Goal: Task Accomplishment & Management: Use online tool/utility

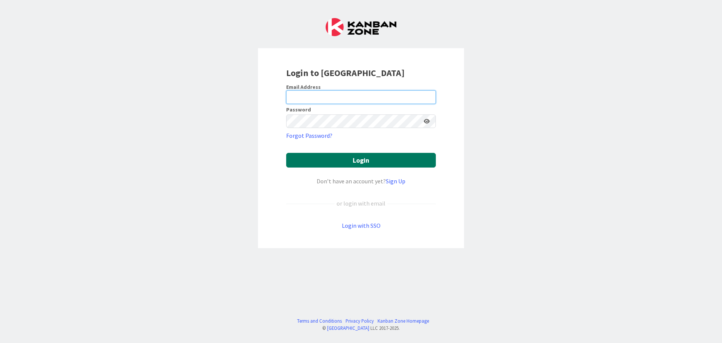
type input "[EMAIL_ADDRESS][DOMAIN_NAME]"
click at [373, 161] on button "Login" at bounding box center [361, 160] width 150 height 15
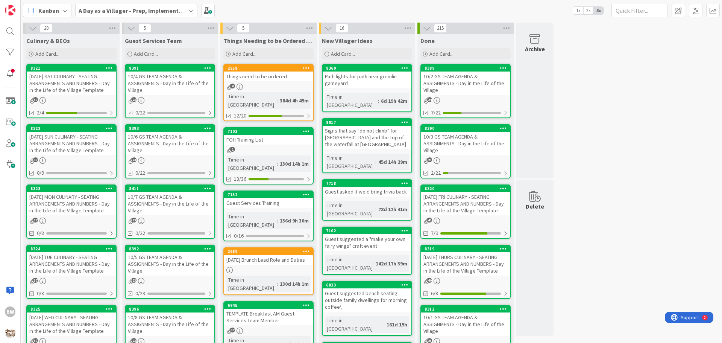
click at [68, 133] on div "[DATE] SUN CULINARY - SEATING ARRANGEMENTS AND NUMBERS - Day in the Life of the…" at bounding box center [71, 143] width 89 height 23
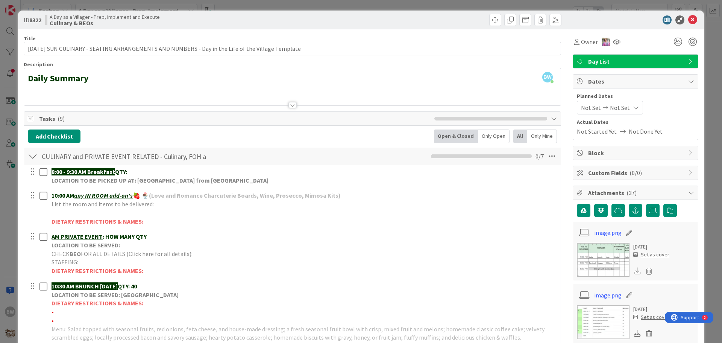
scroll to position [226, 0]
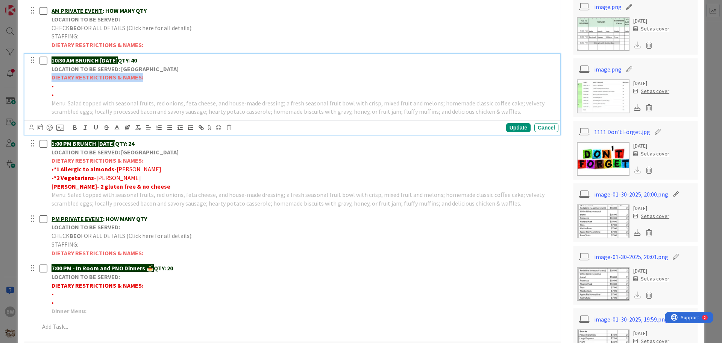
drag, startPoint x: 144, startPoint y: 80, endPoint x: 49, endPoint y: 77, distance: 95.5
click at [49, 77] on div "10:30 AM BRUNCH [DATE] QTY: 40 LOCATION TO BE SERVED: Willows Landing DIETARY R…" at bounding box center [304, 86] width 510 height 64
copy strong "DIETARY RESTRICTIONS & NAMES:"
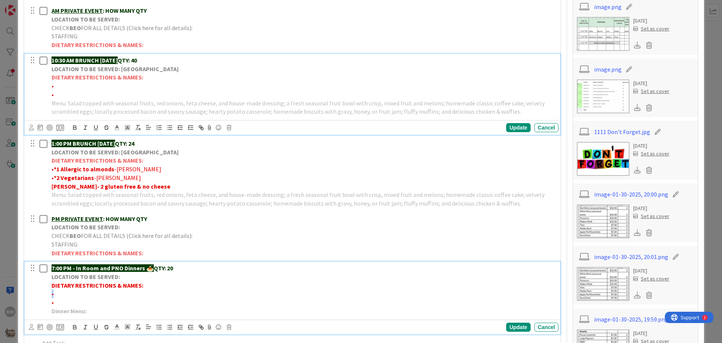
drag, startPoint x: 144, startPoint y: 282, endPoint x: 53, endPoint y: 290, distance: 91.6
click at [53, 290] on div "7:00 PM - In Room and PNO Dinners 🍝 QTY: 20 LOCATION TO BE SERVED: DIETARY REST…" at bounding box center [304, 289] width 510 height 56
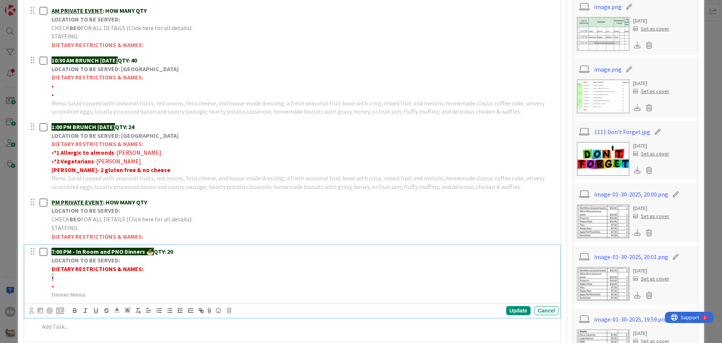
scroll to position [209, 0]
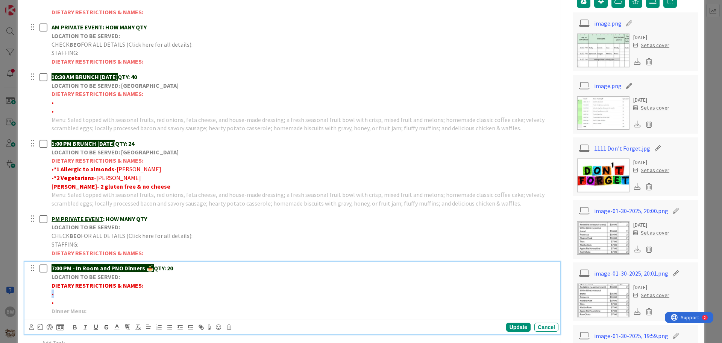
click at [144, 285] on p "DIETARY RESTRICTIONS & NAMES:" at bounding box center [304, 285] width 504 height 9
drag, startPoint x: 144, startPoint y: 285, endPoint x: 64, endPoint y: 287, distance: 79.7
click at [64, 287] on p "DIETARY RESTRICTIONS & NAMES:" at bounding box center [304, 285] width 504 height 9
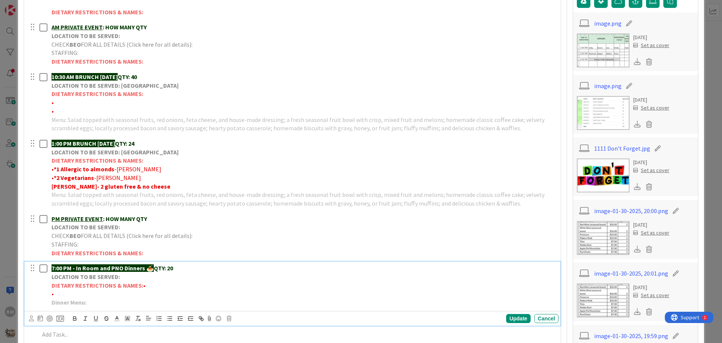
click at [56, 296] on p "•" at bounding box center [304, 293] width 504 height 9
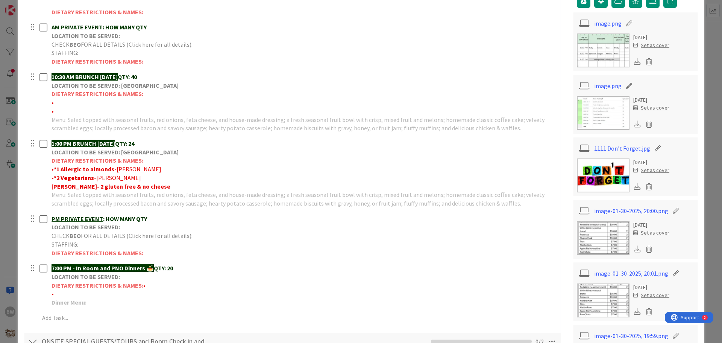
click at [108, 260] on div "8:00 - 9:30 AM Breakfast QTY: LOCATION TO BE PICKED UP AT: WILLOWS LANDING FRID…" at bounding box center [292, 141] width 529 height 371
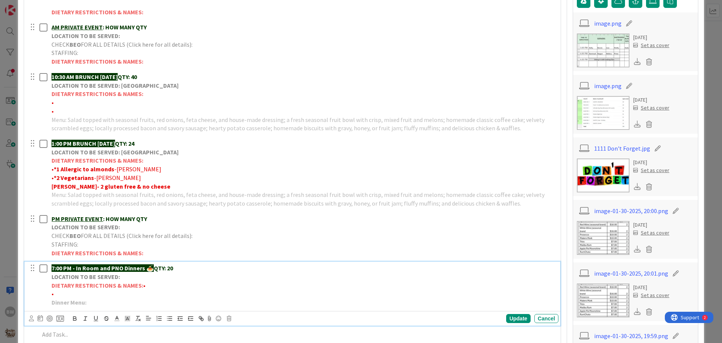
click at [161, 295] on p "•" at bounding box center [304, 293] width 504 height 9
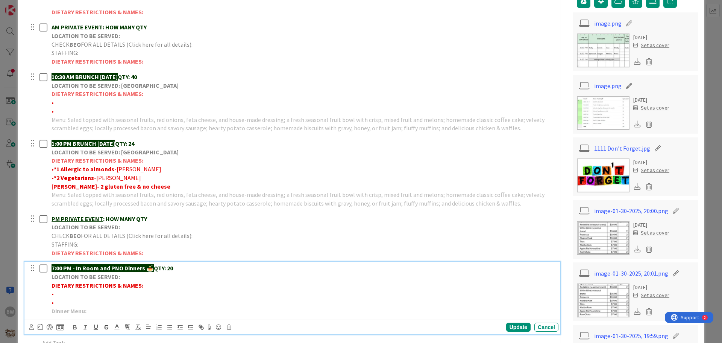
click at [150, 285] on p "DIETARY RESTRICTIONS & NAMES:" at bounding box center [304, 285] width 504 height 9
click at [138, 285] on strong "DIETARY RESTRICTIONS & NAMES:" at bounding box center [98, 285] width 92 height 8
drag, startPoint x: 138, startPoint y: 285, endPoint x: 52, endPoint y: 283, distance: 86.5
click at [52, 283] on strong "DIETARY RESTRICTIONS & NAMES:" at bounding box center [98, 285] width 92 height 8
click at [68, 296] on p "•" at bounding box center [304, 293] width 504 height 9
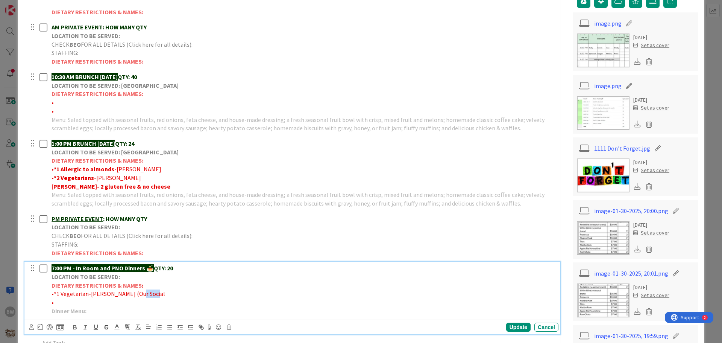
drag, startPoint x: 148, startPoint y: 292, endPoint x: 134, endPoint y: 293, distance: 14.3
click at [134, 293] on p "•*1 Vegetarian-[PERSON_NAME] (Our Social" at bounding box center [304, 293] width 504 height 9
click at [188, 293] on p "•*1 Vegetarian-[PERSON_NAME] (Our Facebook/Instagram" at bounding box center [304, 293] width 504 height 9
drag, startPoint x: 92, startPoint y: 293, endPoint x: 97, endPoint y: 293, distance: 4.9
click at [97, 293] on span "•*1 Vegetarian-[PERSON_NAME] (Our Facebook/Instagram Consultant)" at bounding box center [144, 294] width 185 height 8
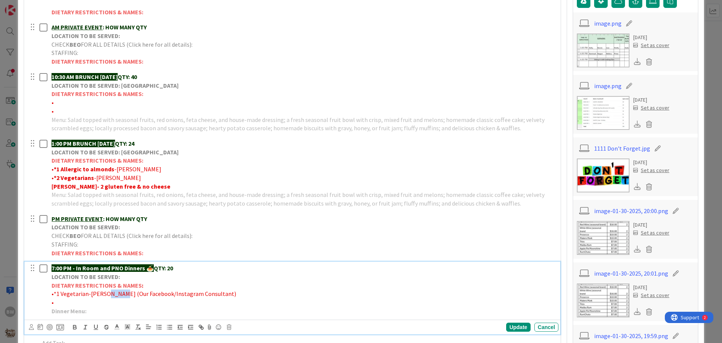
drag, startPoint x: 105, startPoint y: 293, endPoint x: 120, endPoint y: 291, distance: 15.2
click at [120, 291] on span "•*1 Vegetarian-[PERSON_NAME] (Our Facebook/Instagram Consultant)" at bounding box center [144, 294] width 185 height 8
drag, startPoint x: 86, startPoint y: 293, endPoint x: 54, endPoint y: 293, distance: 32.7
click at [54, 293] on span "•*1 Vegetarian-[PERSON_NAME] (Our Facebook/Instagram Consultant)" at bounding box center [144, 294] width 185 height 8
click at [74, 327] on icon "button" at bounding box center [74, 328] width 3 height 2
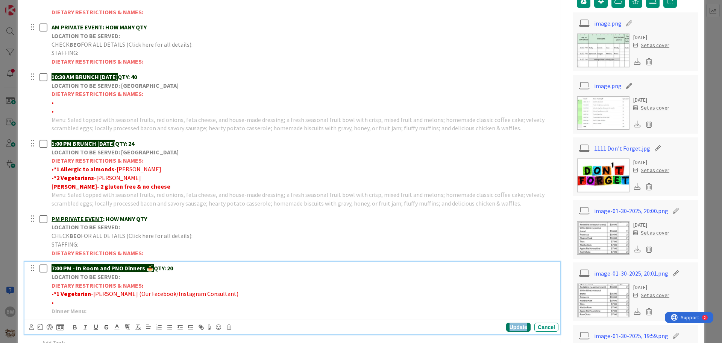
click at [509, 325] on div "Update" at bounding box center [518, 326] width 24 height 9
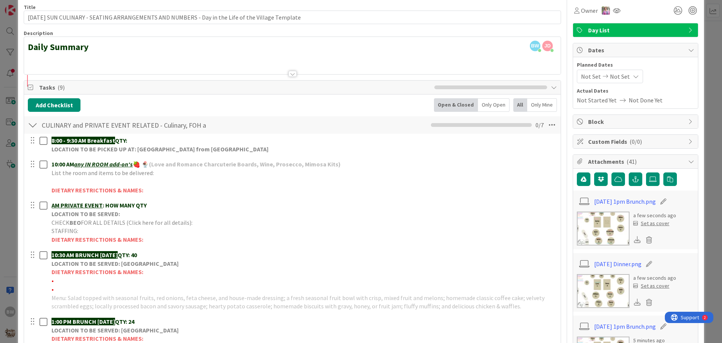
scroll to position [0, 0]
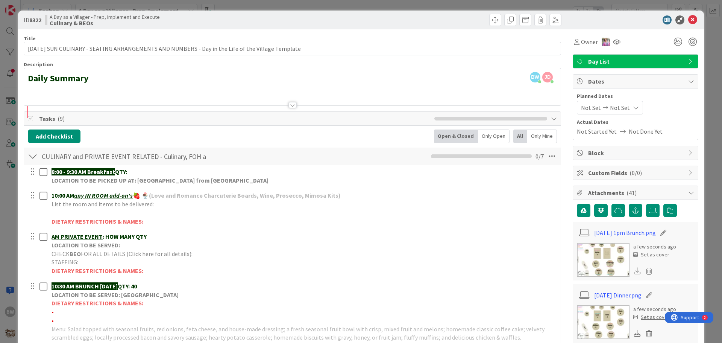
click at [290, 105] on div at bounding box center [292, 105] width 8 height 6
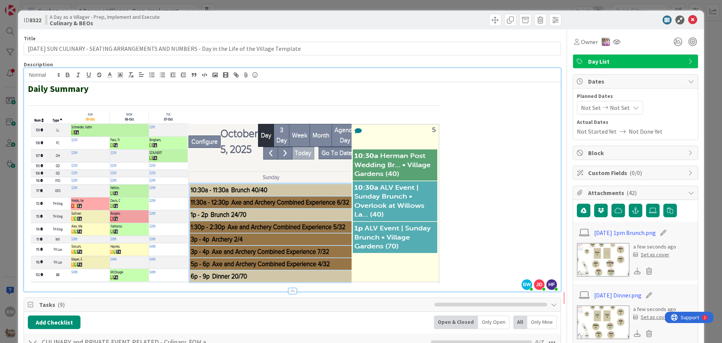
click at [350, 304] on span "Tasks ( 9 )" at bounding box center [234, 304] width 391 height 9
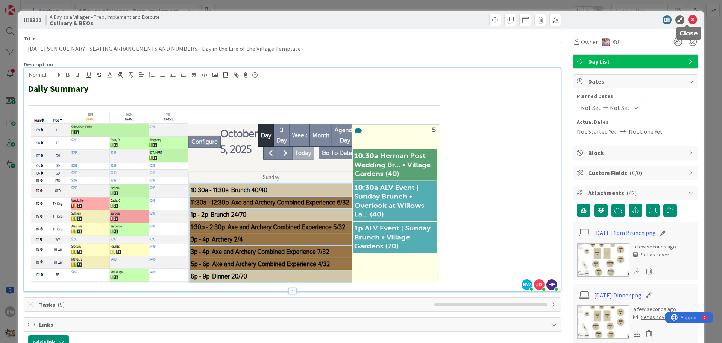
click at [688, 18] on icon at bounding box center [692, 19] width 9 height 9
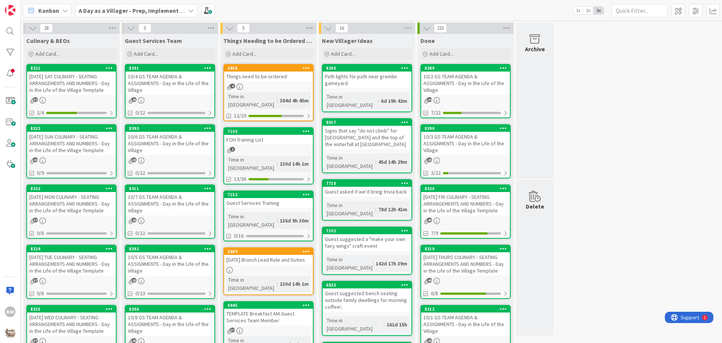
click at [165, 252] on div "10/5 GS TEAM AGENDA & ASSIGNMENTS - Day in the Life of the Village" at bounding box center [170, 263] width 89 height 23
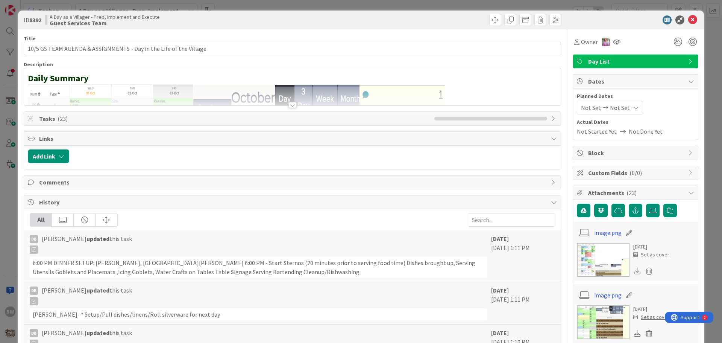
click at [288, 104] on div at bounding box center [292, 105] width 8 height 6
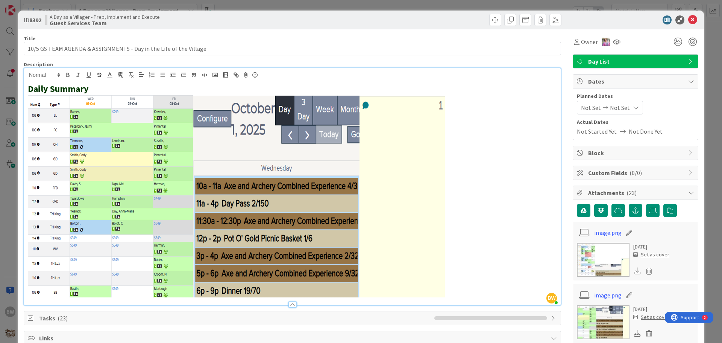
click at [452, 132] on p at bounding box center [292, 195] width 529 height 203
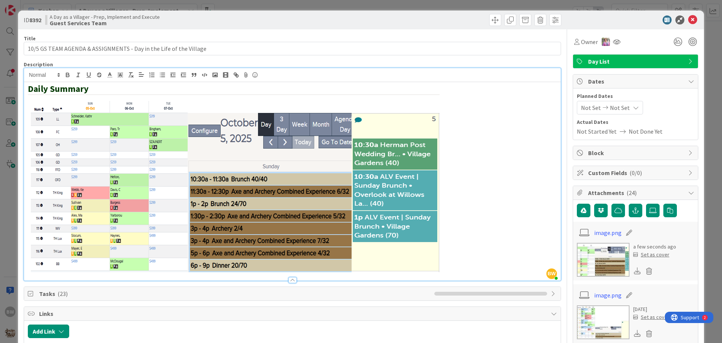
click at [397, 300] on div "Tasks ( 23 )" at bounding box center [292, 293] width 537 height 14
click at [688, 18] on icon at bounding box center [692, 19] width 9 height 9
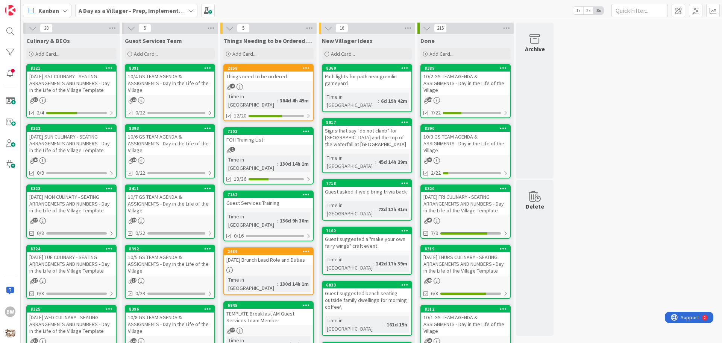
click at [71, 131] on div "8322" at bounding box center [71, 128] width 89 height 7
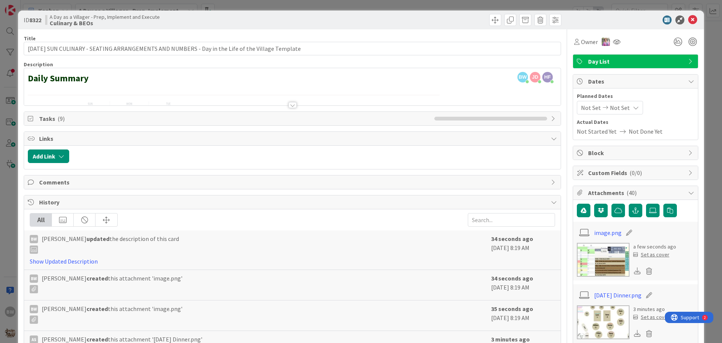
click at [288, 105] on div at bounding box center [292, 105] width 8 height 6
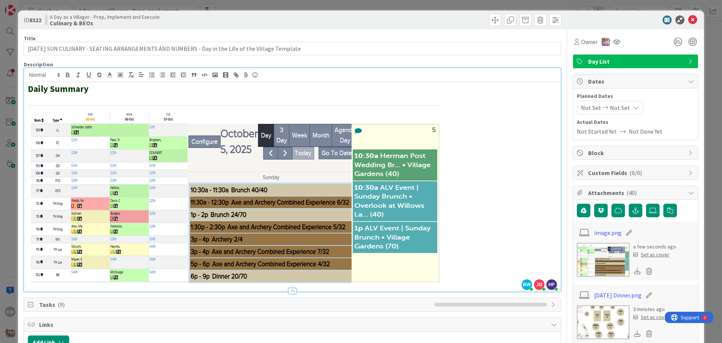
scroll to position [113, 0]
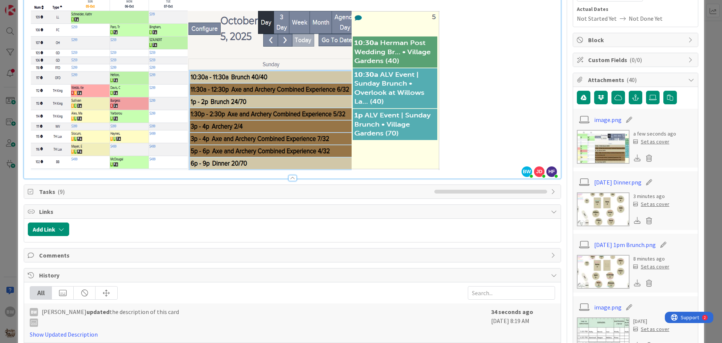
click at [75, 195] on span "Tasks ( 9 )" at bounding box center [234, 191] width 391 height 9
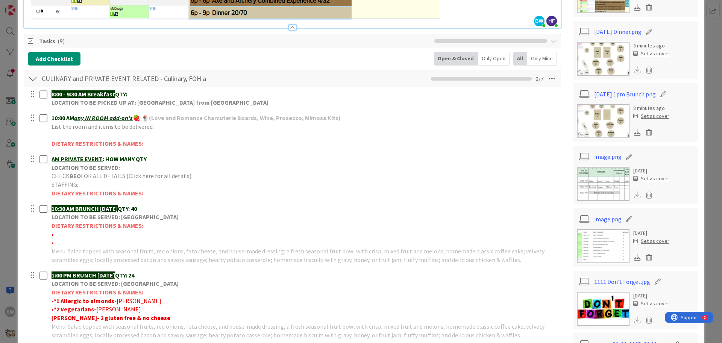
scroll to position [0, 0]
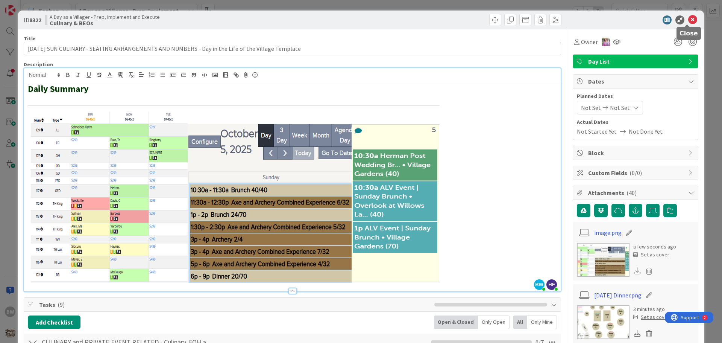
click at [688, 18] on icon at bounding box center [692, 19] width 9 height 9
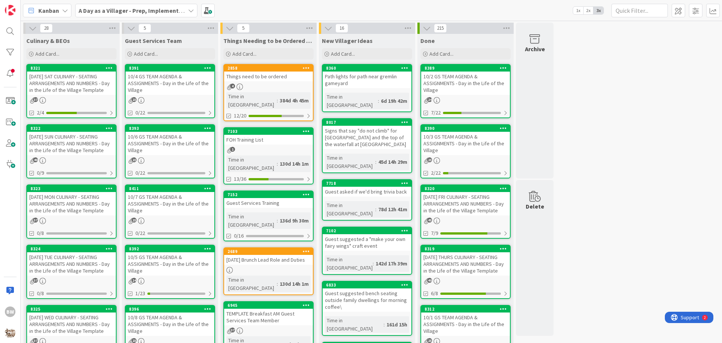
click at [67, 191] on div "8323" at bounding box center [71, 188] width 89 height 7
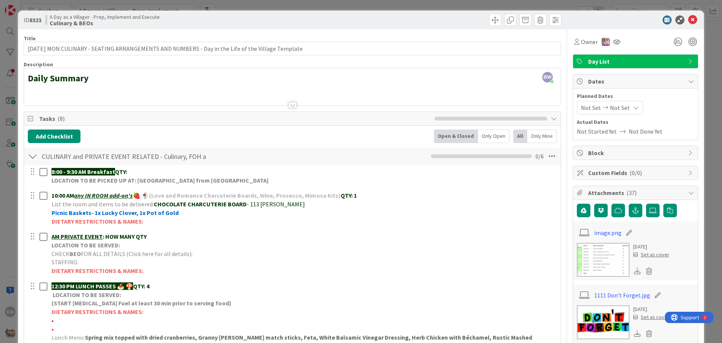
scroll to position [113, 0]
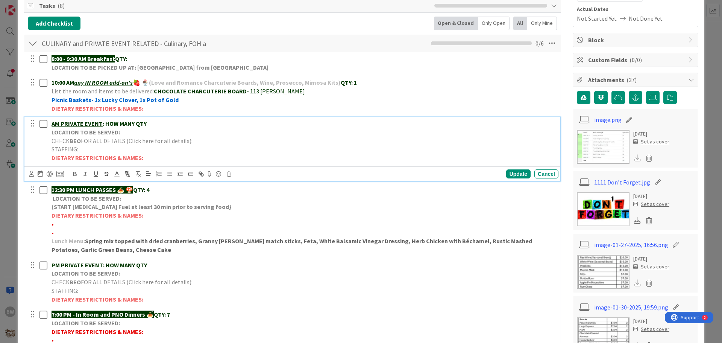
click at [85, 144] on span "FOR ALL DETAILS (Click here for all details):" at bounding box center [137, 141] width 112 height 8
click at [229, 176] on icon at bounding box center [229, 173] width 5 height 5
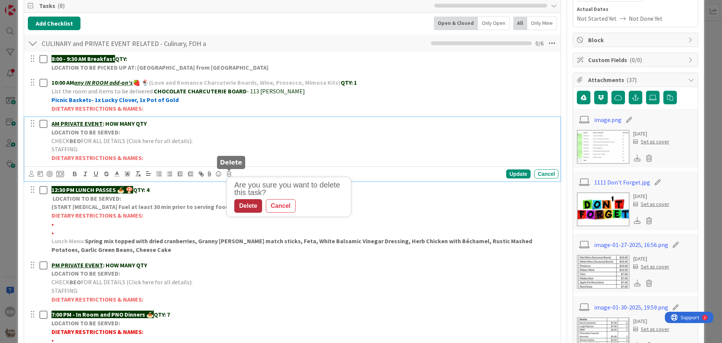
click at [244, 203] on div "Delete" at bounding box center [248, 206] width 28 height 14
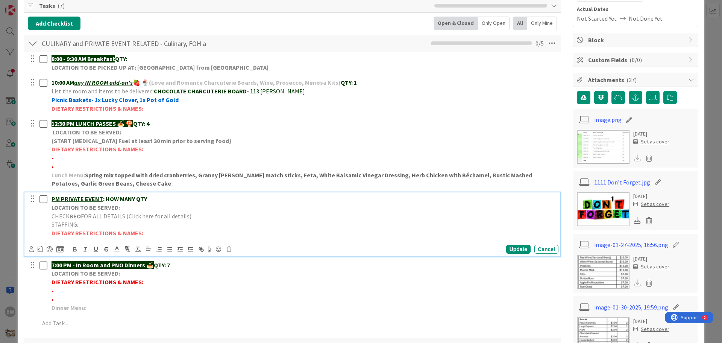
click at [100, 209] on strong "LOCATION TO BE SERVED:" at bounding box center [86, 207] width 68 height 8
click at [229, 249] on icon at bounding box center [229, 248] width 5 height 5
click at [254, 280] on div "Delete" at bounding box center [248, 281] width 28 height 14
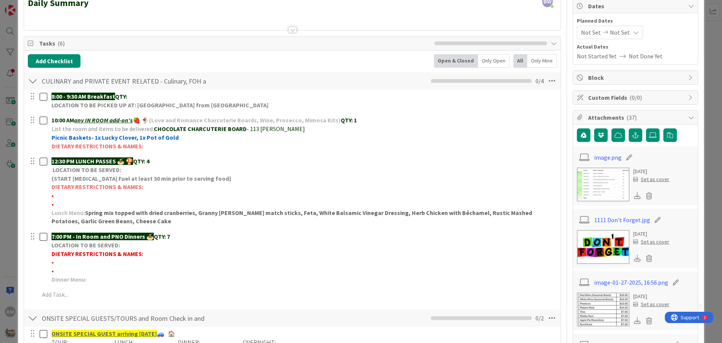
scroll to position [0, 0]
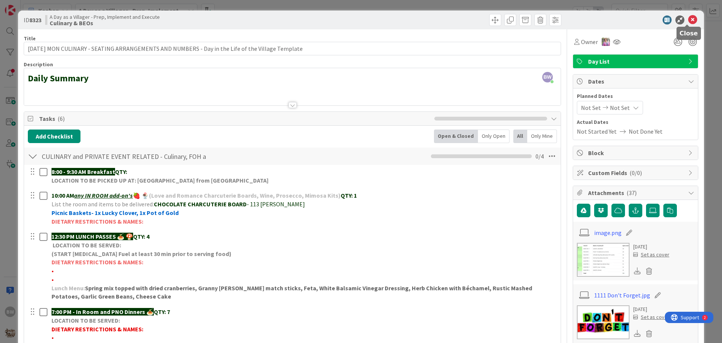
click at [688, 19] on icon at bounding box center [692, 19] width 9 height 9
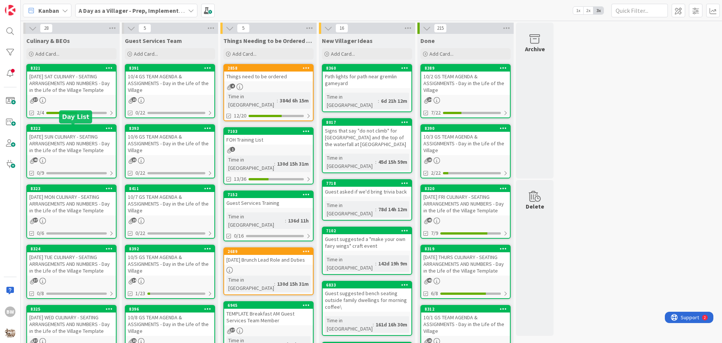
click at [64, 129] on div "8322" at bounding box center [72, 128] width 85 height 5
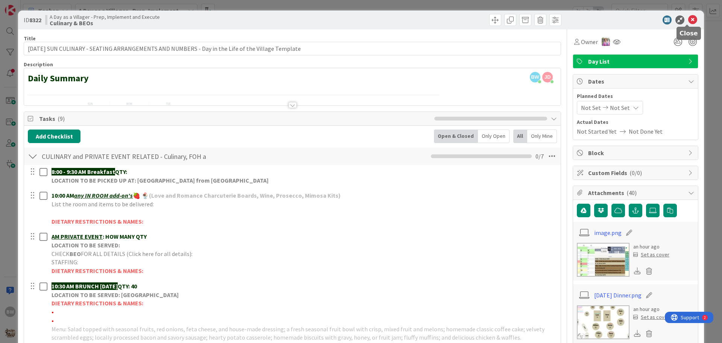
click at [688, 18] on icon at bounding box center [692, 19] width 9 height 9
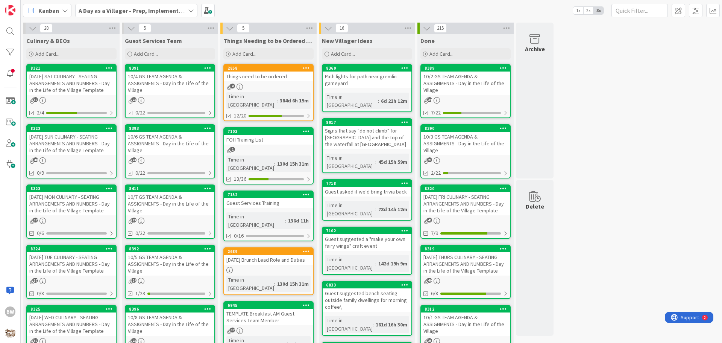
click at [65, 251] on div "8324" at bounding box center [71, 248] width 89 height 7
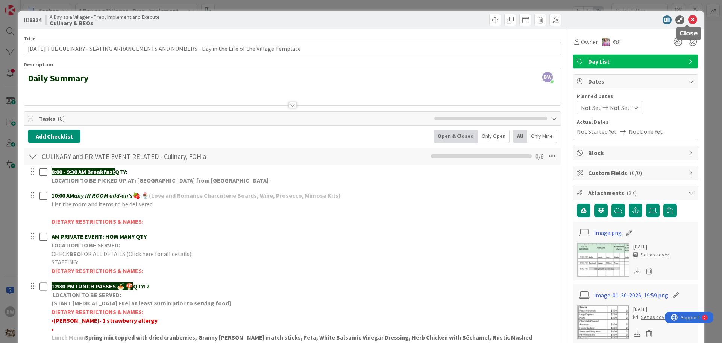
click at [689, 21] on icon at bounding box center [692, 19] width 9 height 9
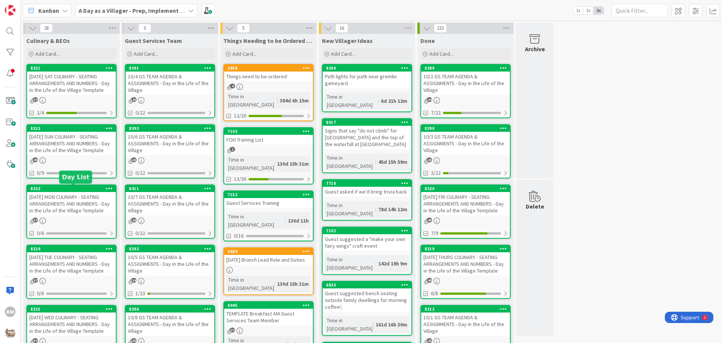
click at [64, 187] on div "8323" at bounding box center [72, 188] width 85 height 5
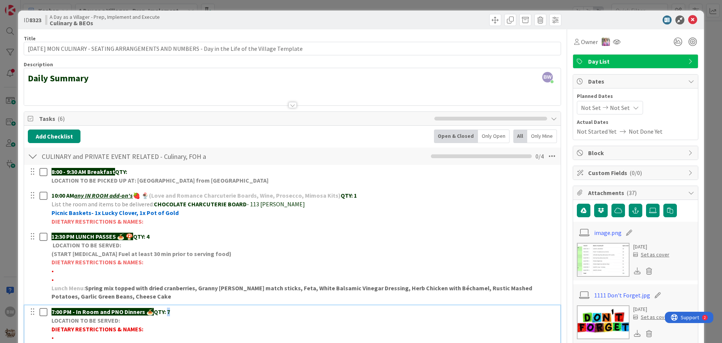
click at [169, 311] on p "7:00 PM - In Room and PNO Dinners 🍝 QTY: 7" at bounding box center [304, 311] width 504 height 9
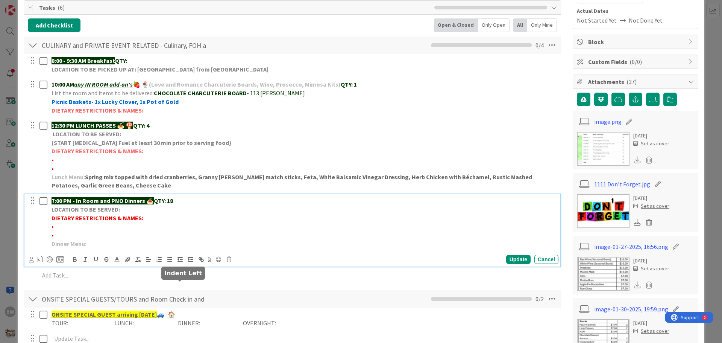
scroll to position [150, 0]
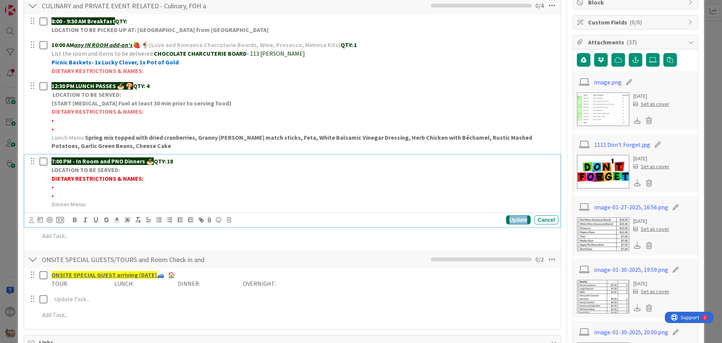
click at [517, 222] on div "Update" at bounding box center [518, 219] width 24 height 9
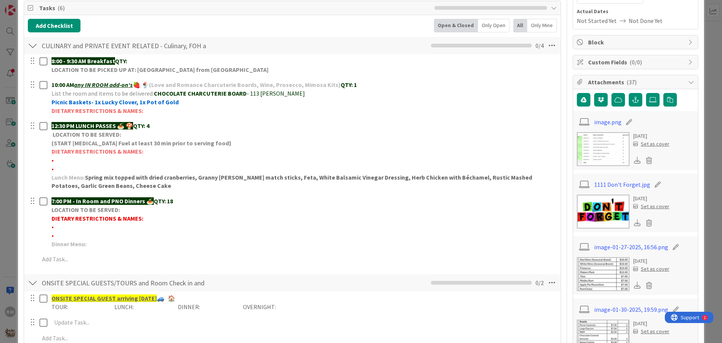
scroll to position [113, 0]
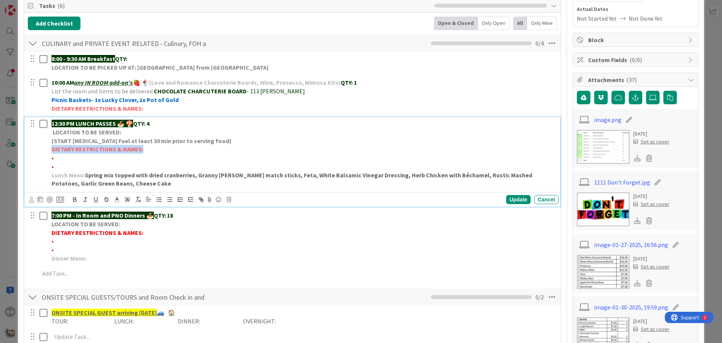
drag, startPoint x: 140, startPoint y: 149, endPoint x: 53, endPoint y: 150, distance: 87.6
click at [53, 150] on strong "DIETARY RESTRICTIONS & NAMES:" at bounding box center [98, 149] width 92 height 8
copy strong "DIETARY RESTRICTIONS & NAMES:"
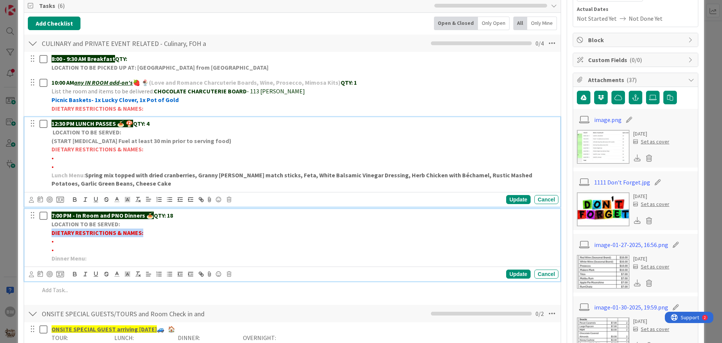
drag, startPoint x: 140, startPoint y: 232, endPoint x: 50, endPoint y: 230, distance: 90.3
click at [50, 230] on div "7:00 PM - In Room and PNO Dinners 🍝 QTY: 18 LOCATION TO BE SERVED: DIETARY REST…" at bounding box center [304, 237] width 510 height 56
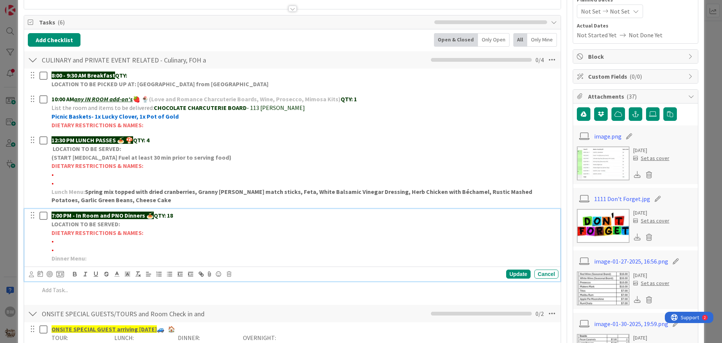
click at [58, 243] on p "•" at bounding box center [304, 241] width 504 height 9
drag, startPoint x: 97, startPoint y: 240, endPoint x: 55, endPoint y: 241, distance: 42.1
click at [55, 241] on span "•*1 Cashew allergy-[PERSON_NAME]" at bounding box center [99, 241] width 95 height 8
click at [74, 273] on icon "button" at bounding box center [74, 273] width 7 height 7
click at [512, 272] on div "Update" at bounding box center [518, 273] width 24 height 9
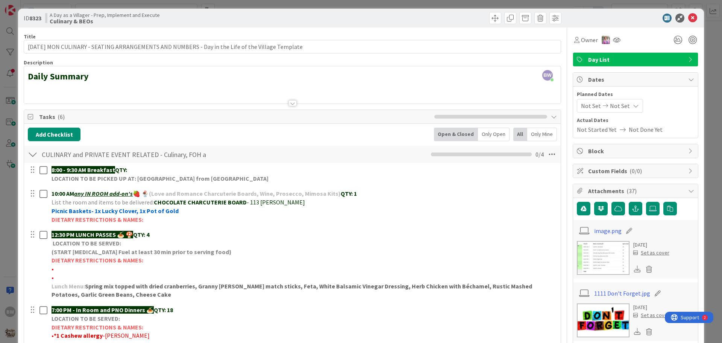
scroll to position [0, 0]
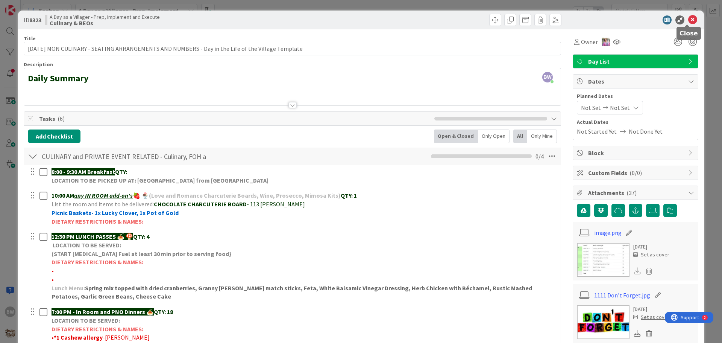
click at [688, 18] on icon at bounding box center [692, 19] width 9 height 9
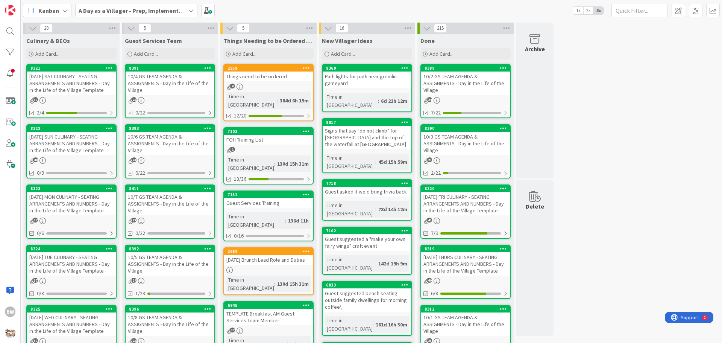
click at [61, 131] on div "8322" at bounding box center [71, 128] width 89 height 7
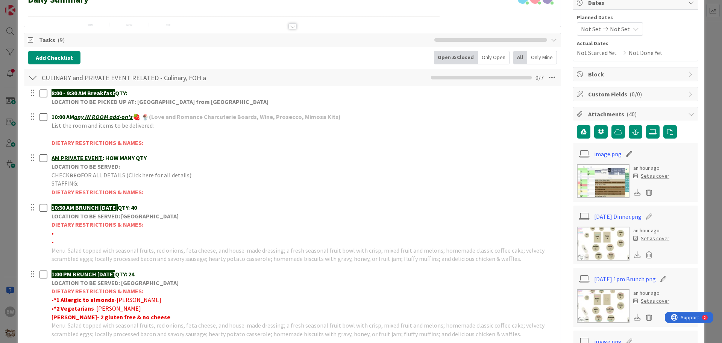
scroll to position [113, 0]
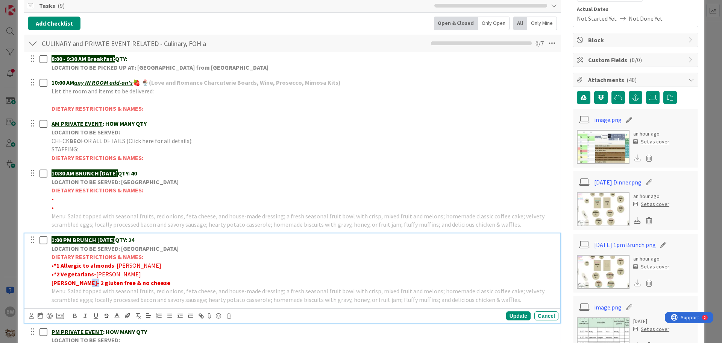
drag, startPoint x: 89, startPoint y: 282, endPoint x: 83, endPoint y: 284, distance: 6.1
click at [82, 284] on strong "[PERSON_NAME]- 2 gluten free & no cheese" at bounding box center [111, 283] width 119 height 8
click at [125, 283] on strong "[PERSON_NAME]- *1 Gluten free & no cheese" at bounding box center [113, 283] width 122 height 8
drag, startPoint x: 82, startPoint y: 281, endPoint x: 52, endPoint y: 282, distance: 29.3
click at [52, 282] on strong "[PERSON_NAME]- *1 Gluten free & *1 No cheese" at bounding box center [116, 283] width 129 height 8
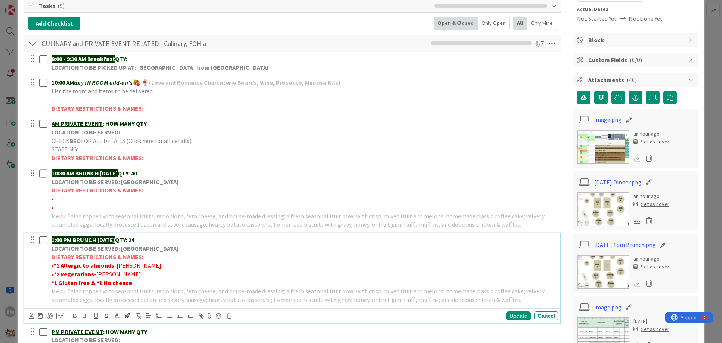
click at [135, 282] on p "*1 Gluten free & *1 No cheese" at bounding box center [304, 282] width 504 height 9
click at [509, 316] on div "Update" at bounding box center [518, 315] width 24 height 9
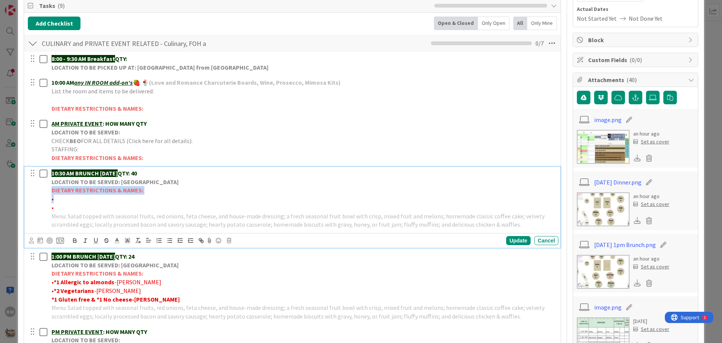
drag, startPoint x: 52, startPoint y: 190, endPoint x: 145, endPoint y: 196, distance: 93.4
click at [145, 196] on div "10:30 AM BRUNCH [DATE] QTY: 40 LOCATION TO BE SERVED: Willows Landing DIETARY R…" at bounding box center [304, 199] width 510 height 64
copy div "DIETARY RESTRICTIONS & NAMES: •"
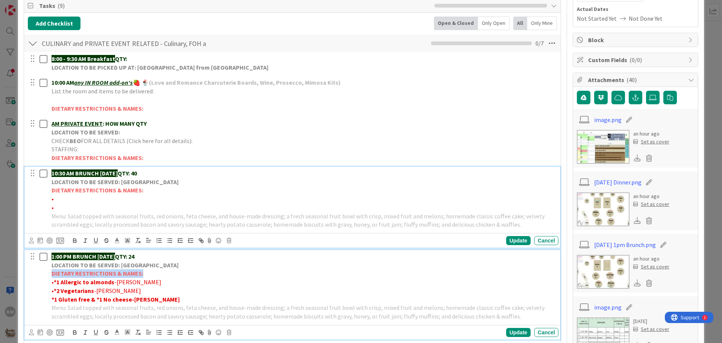
drag, startPoint x: 52, startPoint y: 273, endPoint x: 140, endPoint y: 273, distance: 88.4
click at [140, 273] on strong "DIETARY RESTRICTIONS & NAMES:" at bounding box center [98, 273] width 92 height 8
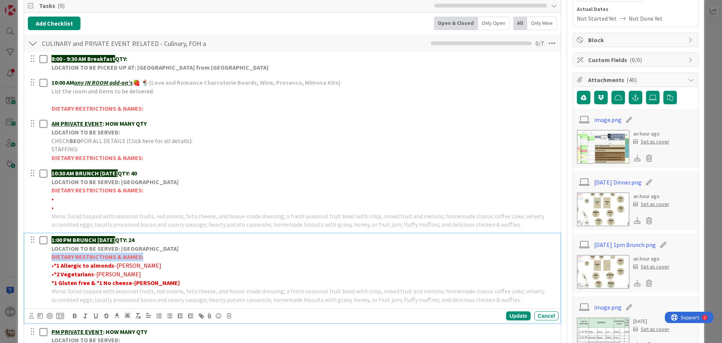
scroll to position [96, 0]
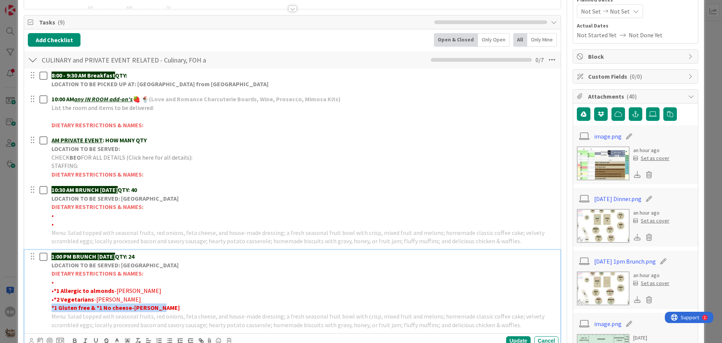
drag, startPoint x: 52, startPoint y: 306, endPoint x: 162, endPoint y: 306, distance: 110.5
click at [162, 306] on p "*1 Gluten free & *1 No cheese-[PERSON_NAME]" at bounding box center [304, 307] width 504 height 9
click at [55, 280] on p "•" at bounding box center [304, 281] width 504 height 9
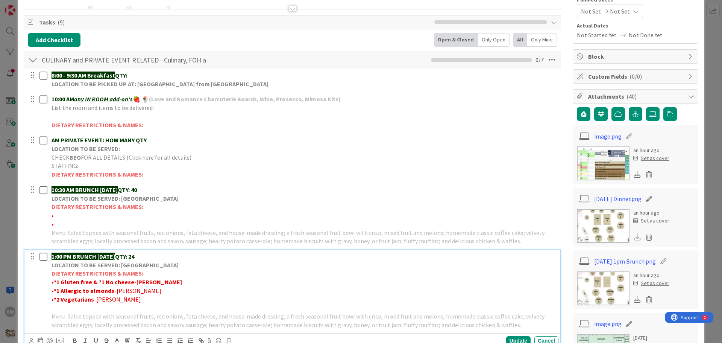
click at [51, 315] on div "1:00 PM BRUNCH [DATE] QTY: 24 LOCATION TO BE SERVED: Willows Landing DIETARY RE…" at bounding box center [304, 290] width 510 height 81
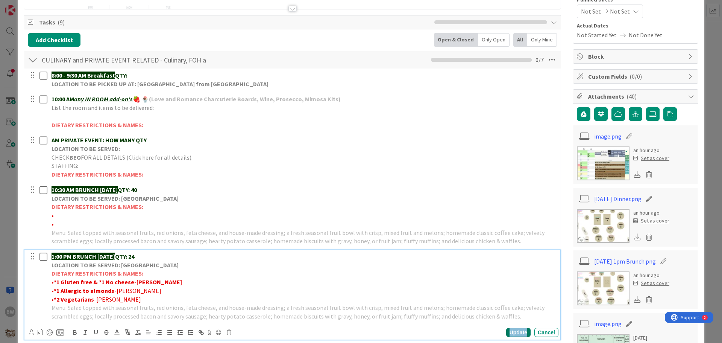
click at [511, 333] on div "Update" at bounding box center [518, 331] width 24 height 9
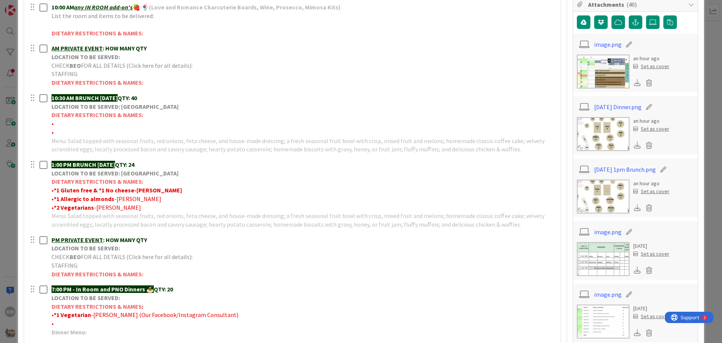
scroll to position [0, 0]
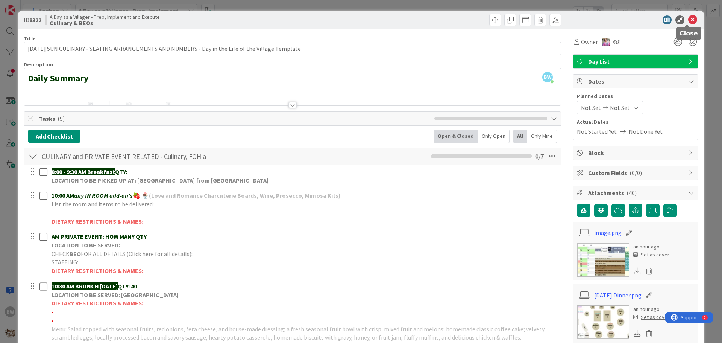
drag, startPoint x: 698, startPoint y: 49, endPoint x: 687, endPoint y: 20, distance: 31.1
click at [688, 20] on icon at bounding box center [692, 19] width 9 height 9
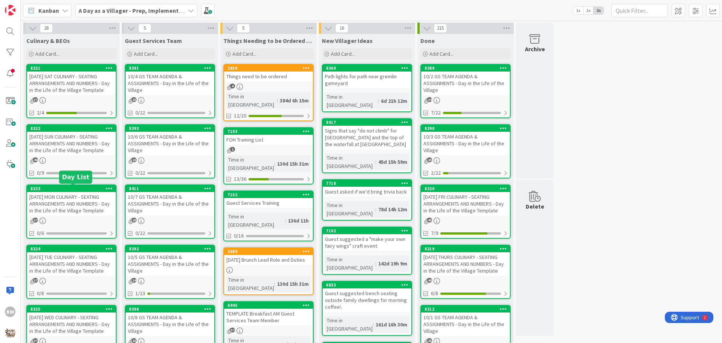
click at [77, 190] on div "8323" at bounding box center [72, 188] width 85 height 5
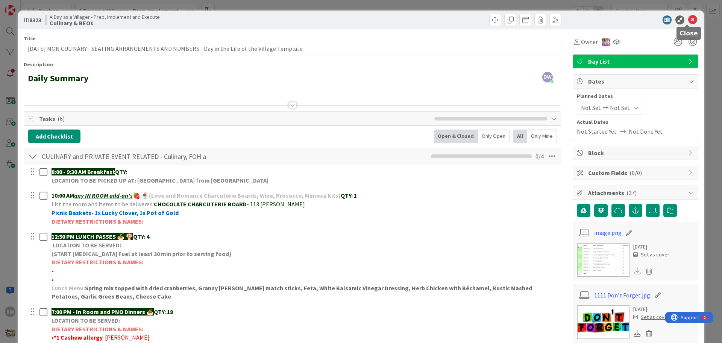
click at [688, 20] on icon at bounding box center [692, 19] width 9 height 9
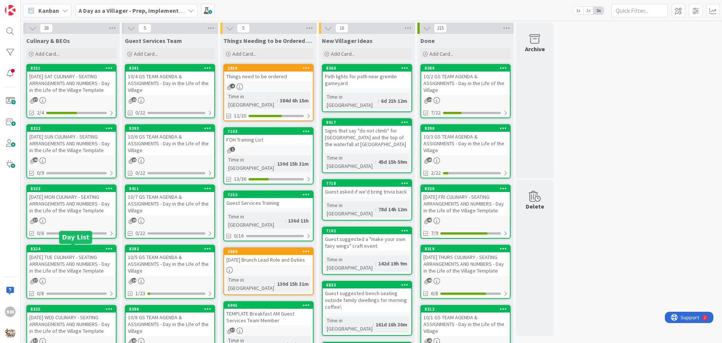
click at [72, 248] on div "8324" at bounding box center [72, 248] width 85 height 5
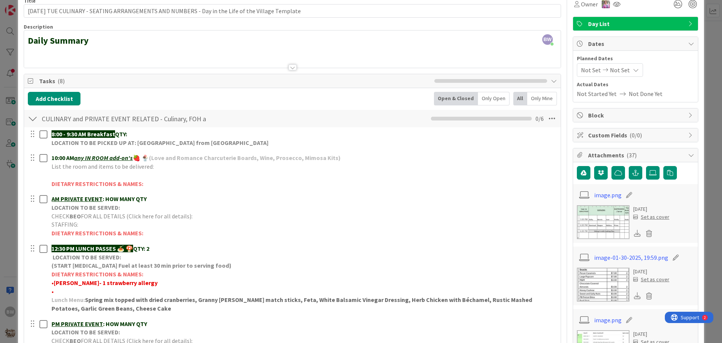
scroll to position [188, 0]
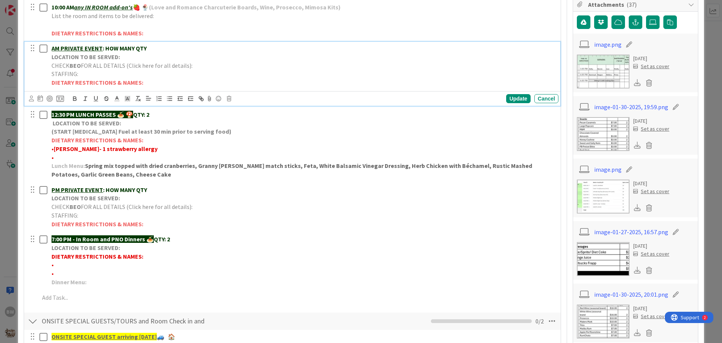
click at [111, 52] on p "AM PRIVATE EVENT : HOW MANY QTY" at bounding box center [304, 48] width 504 height 9
click at [227, 97] on icon at bounding box center [229, 98] width 5 height 5
click at [247, 133] on div "Delete" at bounding box center [248, 131] width 28 height 14
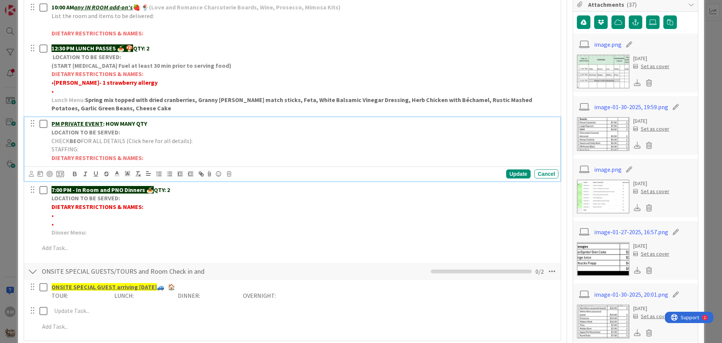
click at [118, 137] on span "FOR ALL DETAILS (Click here for all details):" at bounding box center [137, 141] width 112 height 8
click at [230, 174] on icon at bounding box center [229, 173] width 5 height 5
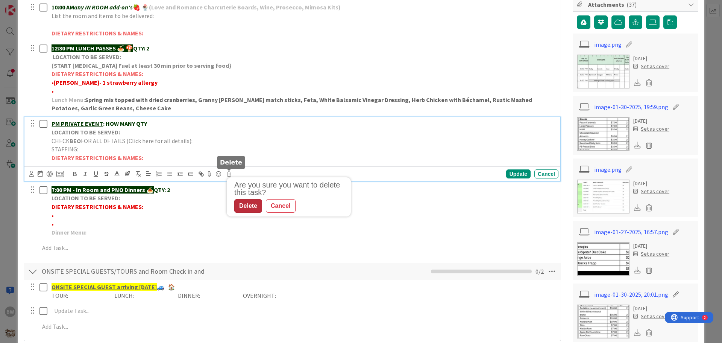
click at [241, 208] on div "Delete" at bounding box center [248, 206] width 28 height 14
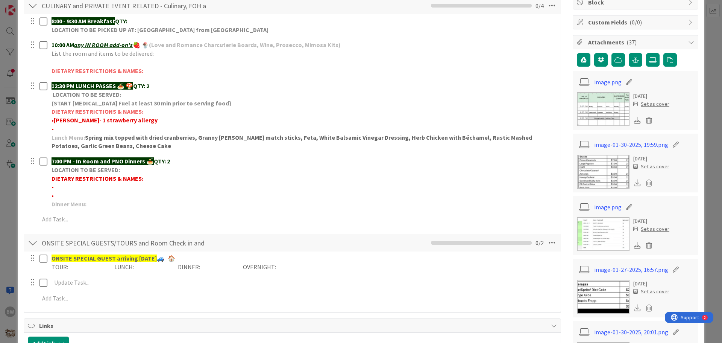
scroll to position [113, 0]
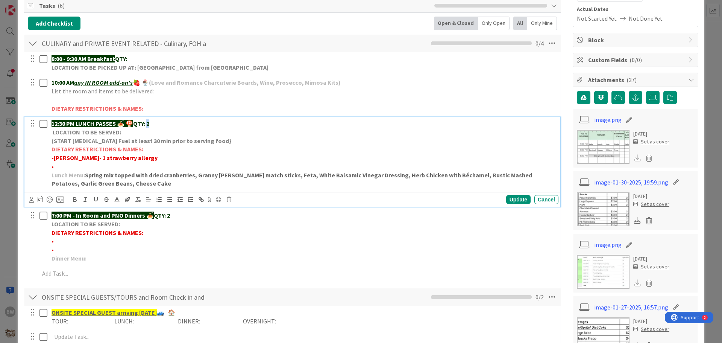
click at [150, 123] on p "12:30 PM LUNCH PASSES 🍝 🍄 QTY: 2" at bounding box center [304, 123] width 504 height 9
click at [88, 157] on strong "[PERSON_NAME]- 1 strawberry allergy" at bounding box center [106, 158] width 104 height 8
click at [83, 156] on strong "[PERSON_NAME]- 1 Strawberry allergy" at bounding box center [106, 158] width 104 height 8
drag, startPoint x: 83, startPoint y: 155, endPoint x: 54, endPoint y: 159, distance: 29.9
click at [54, 159] on p "• [DEMOGRAPHIC_DATA]- *1 Strawberry allergy" at bounding box center [304, 157] width 504 height 9
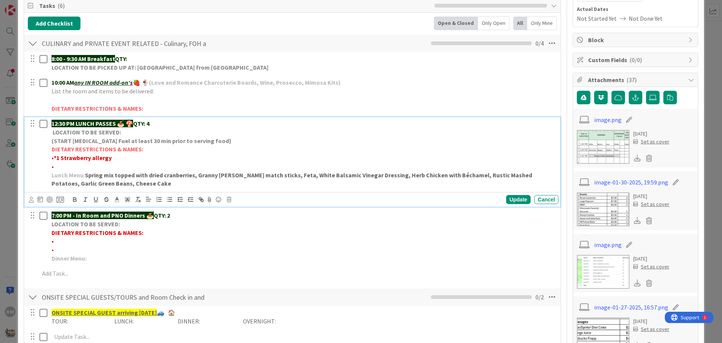
click at [114, 157] on p "• *1 Strawberry allergy" at bounding box center [304, 157] width 504 height 9
drag, startPoint x: 142, startPoint y: 156, endPoint x: 114, endPoint y: 156, distance: 27.8
click at [114, 156] on p "• *1 Strawberry allergy-[PERSON_NAME]" at bounding box center [304, 157] width 504 height 9
click at [74, 197] on icon "button" at bounding box center [74, 198] width 3 height 2
click at [179, 153] on p "• *1 Strawberry allergy- [PERSON_NAME]" at bounding box center [304, 157] width 504 height 9
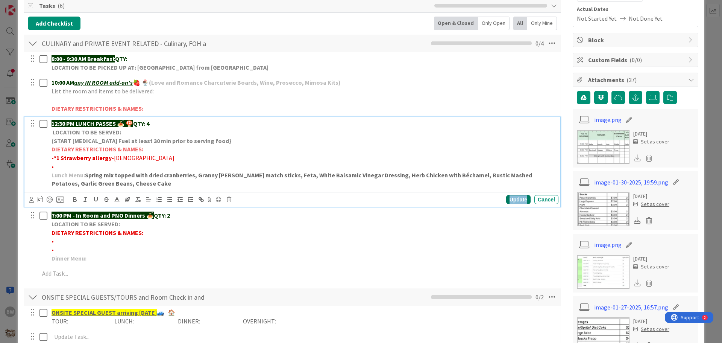
click at [514, 200] on div "Update" at bounding box center [518, 199] width 24 height 9
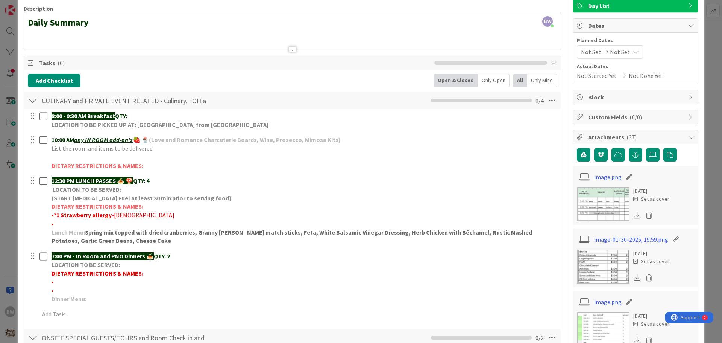
scroll to position [0, 0]
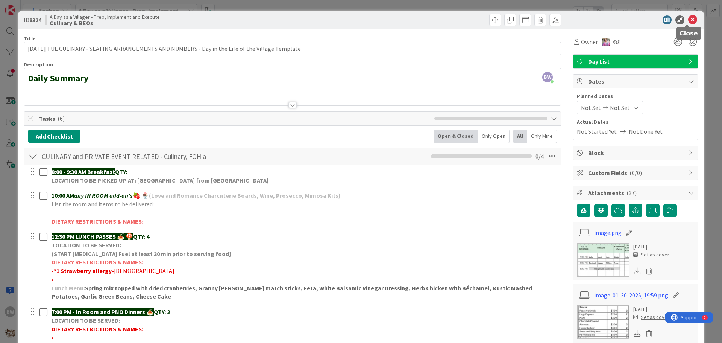
click at [688, 17] on icon at bounding box center [692, 19] width 9 height 9
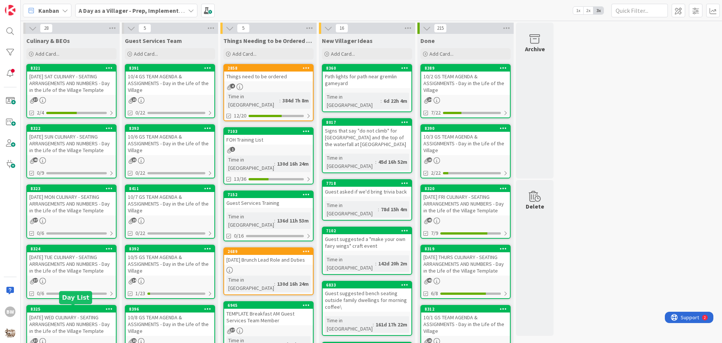
click at [70, 306] on div "8325" at bounding box center [72, 308] width 85 height 5
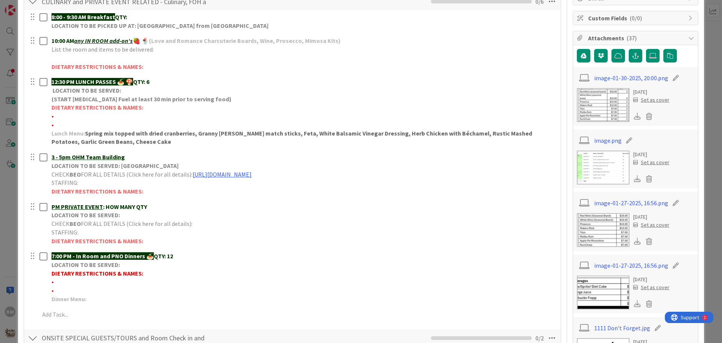
scroll to position [150, 0]
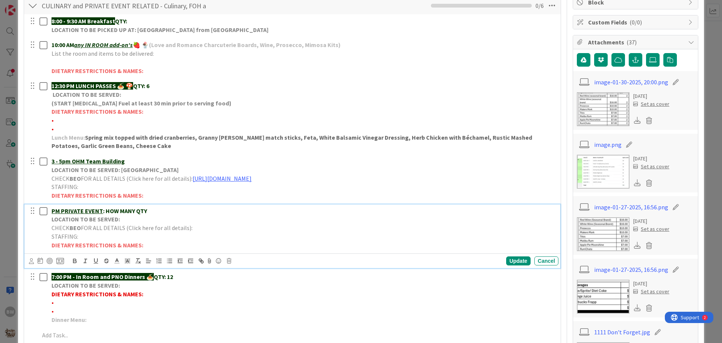
click at [92, 231] on span "FOR ALL DETAILS (Click here for all details):" at bounding box center [137, 228] width 112 height 8
click at [229, 260] on icon at bounding box center [229, 260] width 5 height 5
click at [243, 290] on div "Delete" at bounding box center [248, 293] width 28 height 14
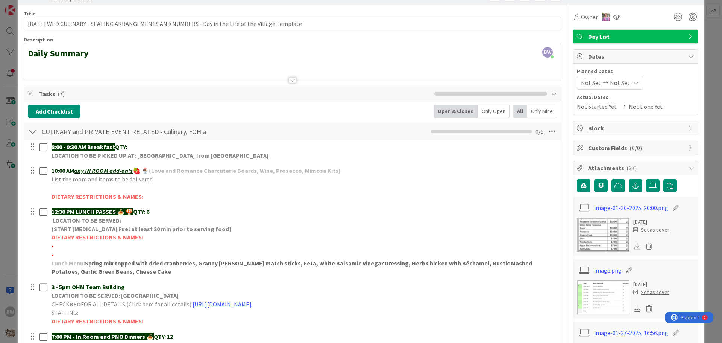
scroll to position [113, 0]
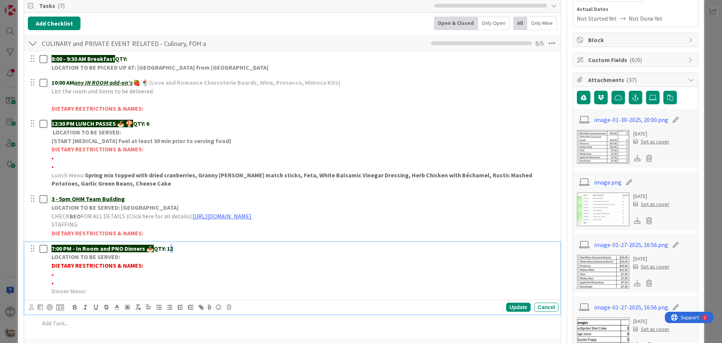
click at [173, 247] on strong "QTY: 12" at bounding box center [163, 248] width 19 height 8
click at [512, 308] on div "Update" at bounding box center [518, 306] width 24 height 9
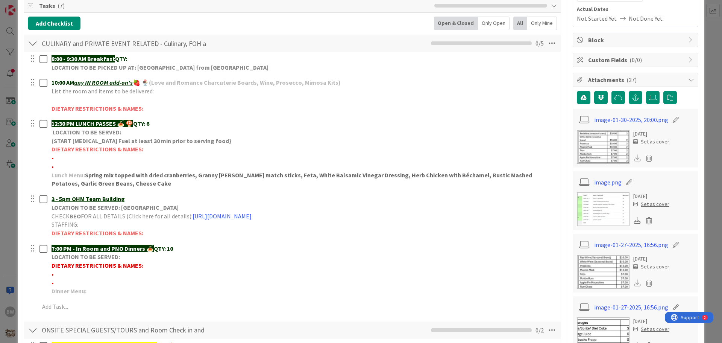
scroll to position [0, 0]
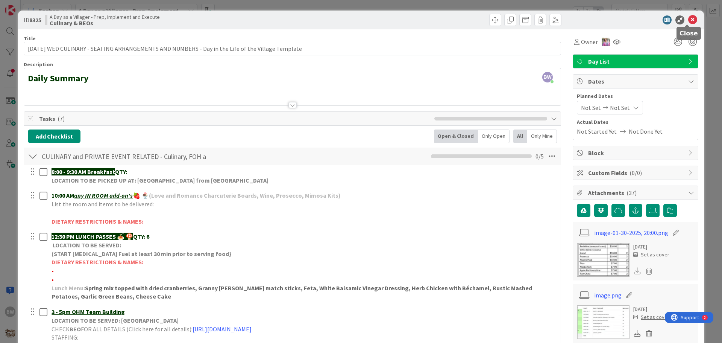
click at [688, 22] on icon at bounding box center [692, 19] width 9 height 9
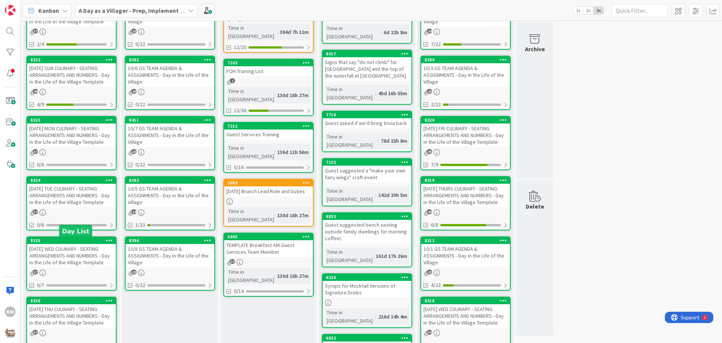
scroll to position [150, 0]
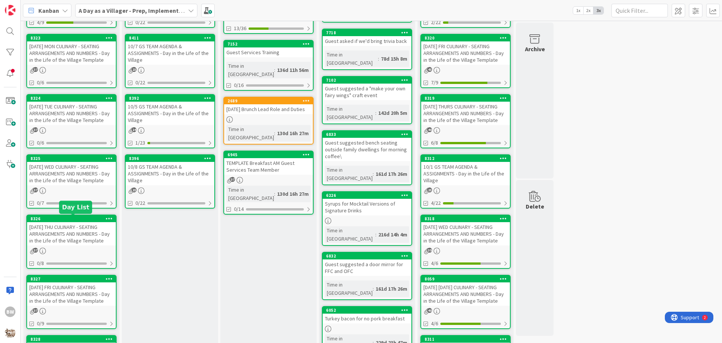
click at [72, 220] on div "8326" at bounding box center [72, 218] width 85 height 5
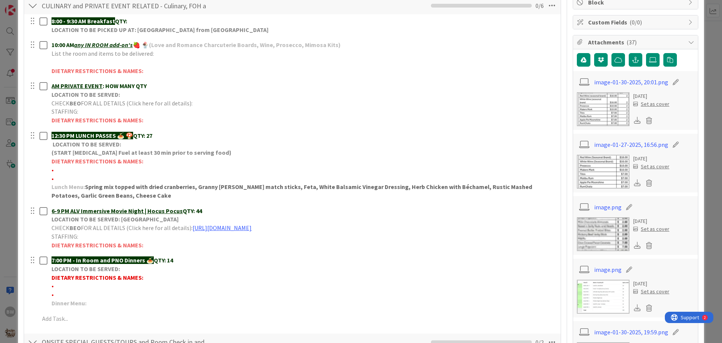
scroll to position [113, 0]
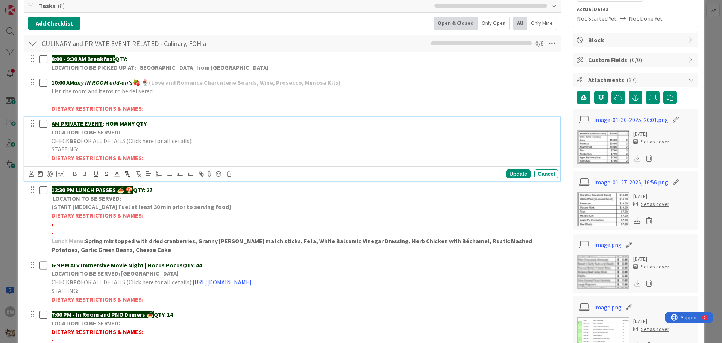
click at [111, 134] on strong "LOCATION TO BE SERVED:" at bounding box center [86, 132] width 68 height 8
drag, startPoint x: 101, startPoint y: 112, endPoint x: -7, endPoint y: 116, distance: 107.6
drag, startPoint x: -7, startPoint y: 116, endPoint x: 228, endPoint y: 173, distance: 241.5
click at [228, 173] on icon at bounding box center [229, 173] width 5 height 5
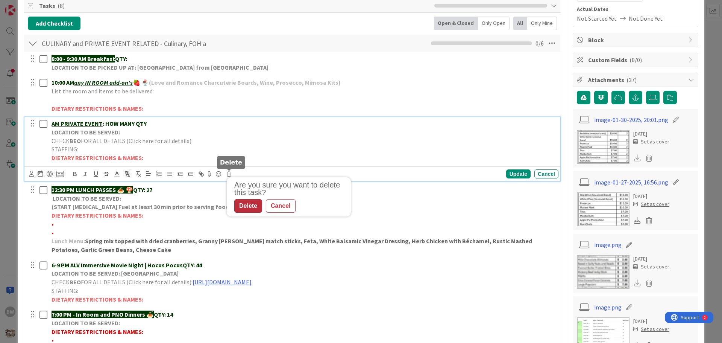
click at [247, 204] on div "Delete" at bounding box center [248, 206] width 28 height 14
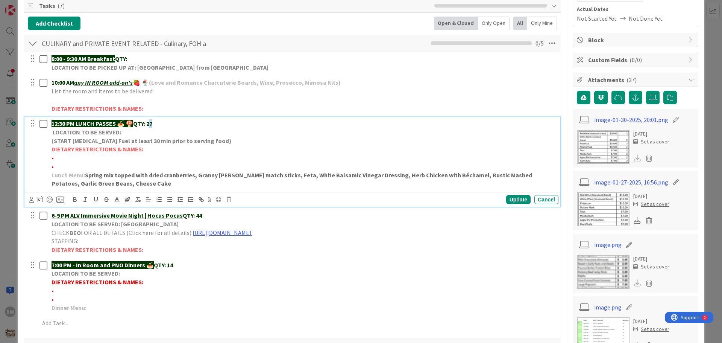
drag, startPoint x: 157, startPoint y: 123, endPoint x: 152, endPoint y: 122, distance: 5.4
click at [152, 122] on p "12:30 PM LUNCH PASSES 🍝 🍄 QTY: 27" at bounding box center [304, 123] width 504 height 9
click at [512, 199] on div "Update" at bounding box center [518, 199] width 24 height 9
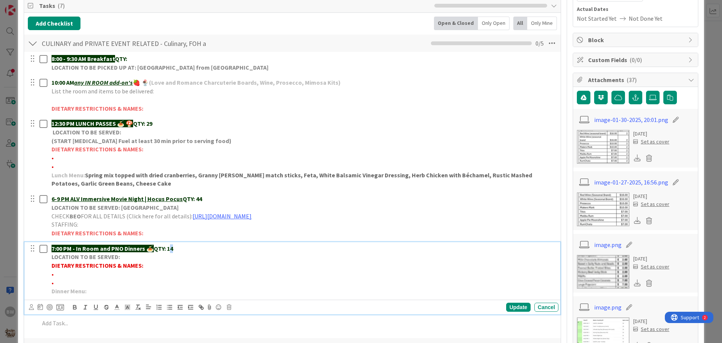
click at [172, 247] on p "7:00 PM - In Room and PNO Dinners 🍝 QTY: 14" at bounding box center [304, 248] width 504 height 9
click at [507, 307] on div "Update" at bounding box center [518, 306] width 24 height 9
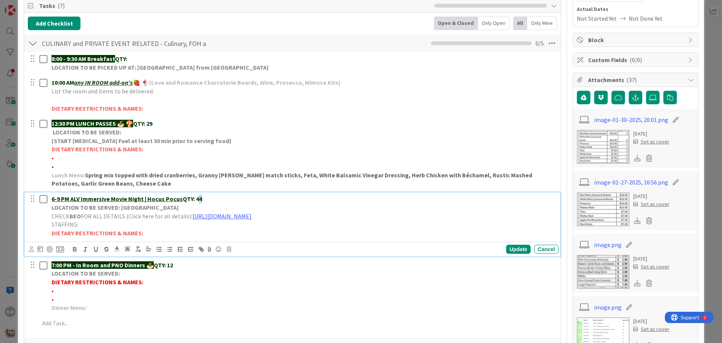
click at [198, 197] on p "6-9 PM ALV Immersive Movie Night | Hocus Pocus QTY: 44" at bounding box center [304, 198] width 504 height 9
click at [514, 244] on div "Update" at bounding box center [518, 248] width 24 height 9
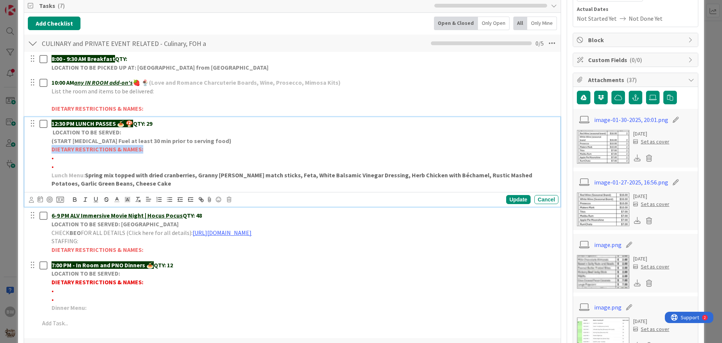
drag, startPoint x: 51, startPoint y: 150, endPoint x: 148, endPoint y: 150, distance: 96.6
click at [148, 150] on div "12:30 PM LUNCH PASSES 🍝 🍄 QTY: 29 LOCATION TO BE SERVED: (START [MEDICAL_DATA] …" at bounding box center [304, 153] width 510 height 73
copy strong "DIETARY RESTRICTIONS & NAMES:"
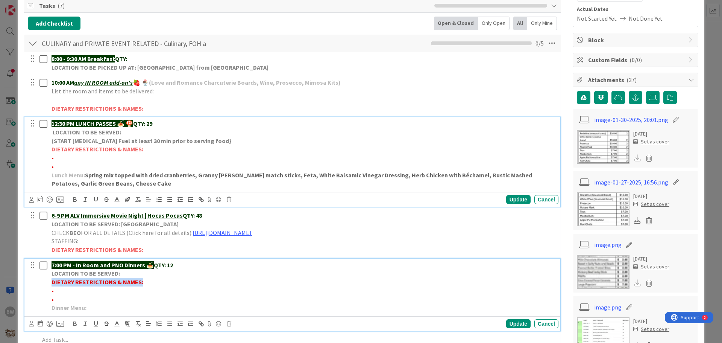
drag, startPoint x: 52, startPoint y: 281, endPoint x: 140, endPoint y: 281, distance: 88.7
click at [140, 281] on strong "DIETARY RESTRICTIONS & NAMES:" at bounding box center [98, 282] width 92 height 8
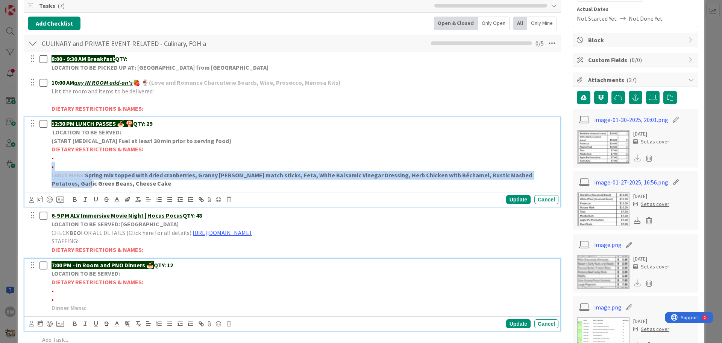
drag, startPoint x: 66, startPoint y: 183, endPoint x: 50, endPoint y: 169, distance: 21.6
click at [50, 169] on div "12:30 PM LUNCH PASSES 🍝 🍄 QTY: 29 LOCATION TO BE SERVED: (START [MEDICAL_DATA] …" at bounding box center [304, 153] width 510 height 73
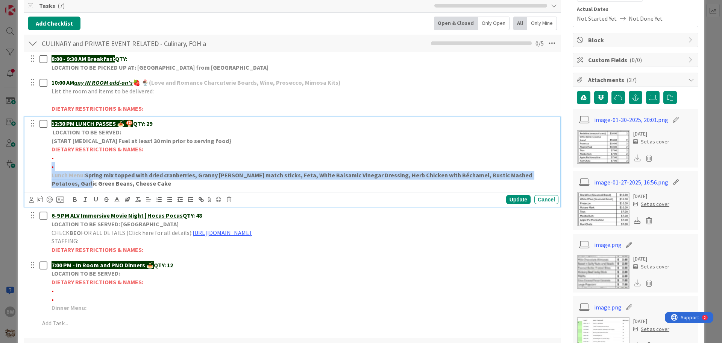
click at [70, 164] on p "•" at bounding box center [304, 166] width 504 height 9
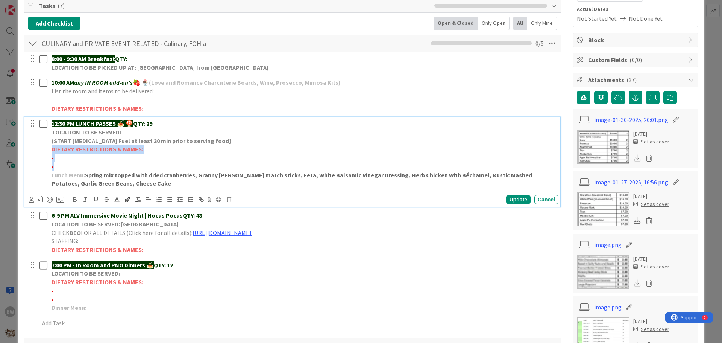
drag, startPoint x: 62, startPoint y: 167, endPoint x: 52, endPoint y: 152, distance: 17.9
click at [52, 152] on div "12:30 PM LUNCH PASSES 🍝 🍄 QTY: 29 LOCATION TO BE SERVED: (START [MEDICAL_DATA] …" at bounding box center [304, 153] width 510 height 73
copy div "DIETARY RESTRICTIONS & NAMES: • •"
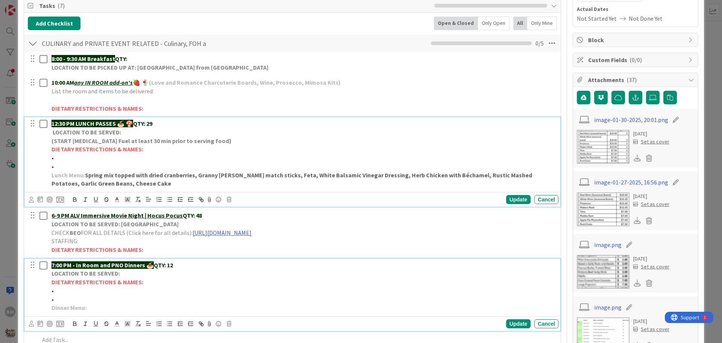
click at [141, 282] on strong "DIETARY RESTRICTIONS & NAMES:" at bounding box center [98, 282] width 92 height 8
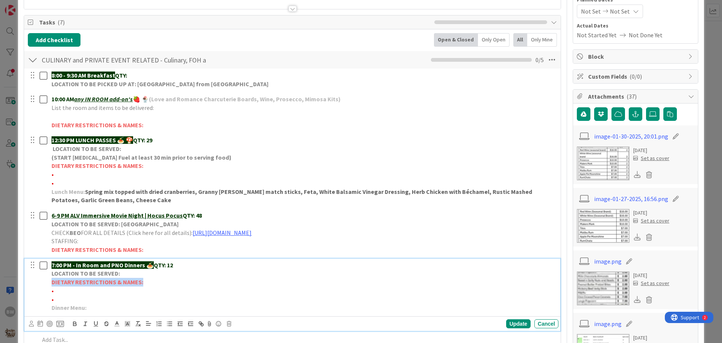
drag, startPoint x: 140, startPoint y: 282, endPoint x: 52, endPoint y: 278, distance: 88.8
click at [52, 278] on strong "DIETARY RESTRICTIONS & NAMES:" at bounding box center [98, 282] width 92 height 8
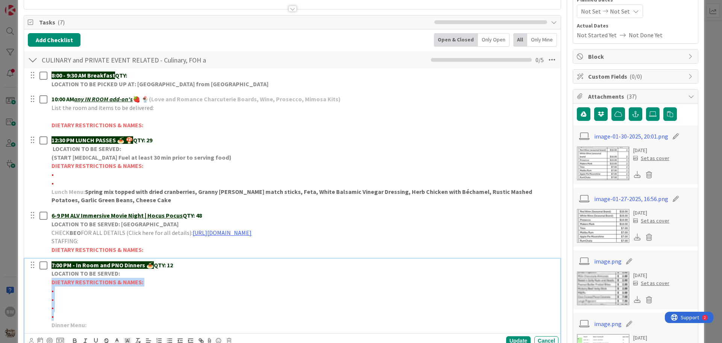
drag, startPoint x: 56, startPoint y: 318, endPoint x: 49, endPoint y: 282, distance: 36.4
click at [49, 282] on div "7:00 PM - In Room and PNO Dinners 🍝 QTY: 12 LOCATION TO BE SERVED: DIETARY REST…" at bounding box center [304, 294] width 510 height 73
copy div "DIETARY RESTRICTIONS & NAMES: • • • •"
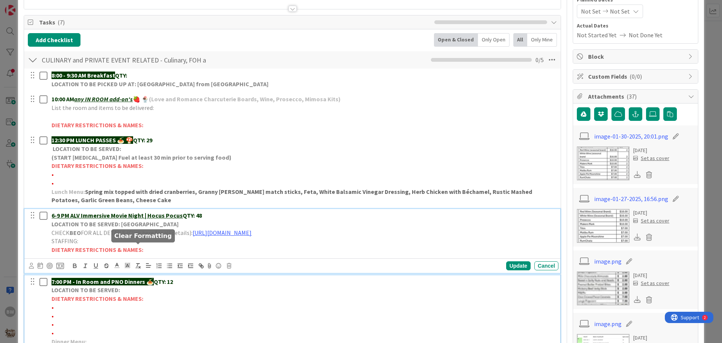
scroll to position [113, 0]
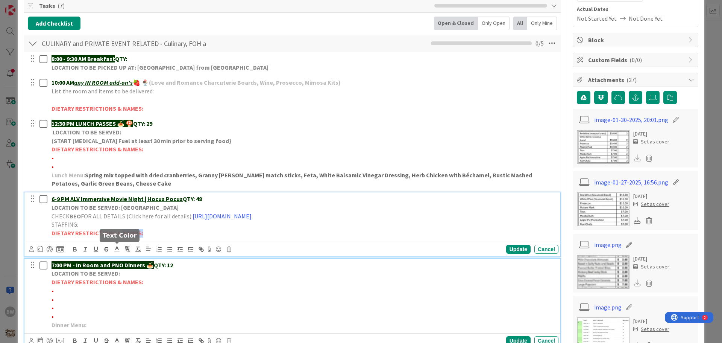
drag, startPoint x: 140, startPoint y: 249, endPoint x: 118, endPoint y: 248, distance: 21.9
click at [118, 248] on div "6-9 PM ALV Immersive Movie Night | Hocus Pocus QTY: 48 LOCATION TO BE SERVED: V…" at bounding box center [292, 224] width 536 height 64
click at [134, 231] on strong "DIETARY RESTRICTIONS & NAMES:" at bounding box center [98, 233] width 92 height 8
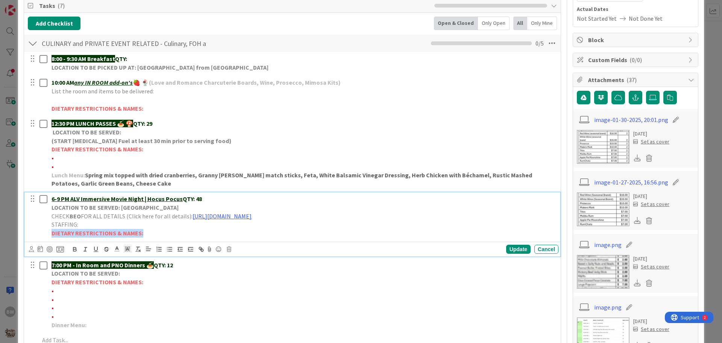
drag, startPoint x: 140, startPoint y: 233, endPoint x: 53, endPoint y: 232, distance: 86.9
click at [53, 232] on strong "DIETARY RESTRICTIONS & NAMES:" at bounding box center [98, 233] width 92 height 8
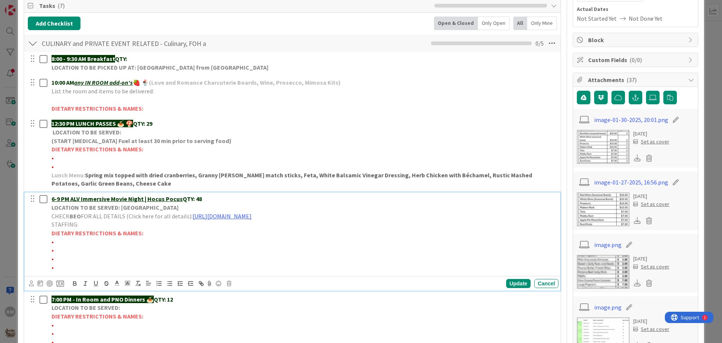
click at [60, 244] on p "•" at bounding box center [304, 241] width 504 height 9
drag, startPoint x: 99, startPoint y: 241, endPoint x: 55, endPoint y: 240, distance: 44.4
click at [55, 240] on span "•*1 Shellfish allergy-[PERSON_NAME]" at bounding box center [101, 242] width 98 height 8
click at [74, 283] on icon "button" at bounding box center [74, 284] width 3 height 2
click at [508, 285] on div "Update" at bounding box center [518, 283] width 24 height 9
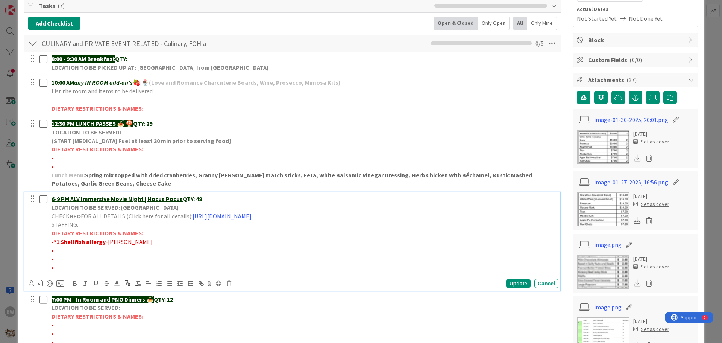
click at [60, 253] on p "•" at bounding box center [304, 250] width 504 height 9
drag, startPoint x: 74, startPoint y: 249, endPoint x: 54, endPoint y: 248, distance: 20.7
click at [54, 248] on span "•*1 [PERSON_NAME]" at bounding box center [79, 250] width 54 height 8
click at [74, 284] on icon "button" at bounding box center [74, 284] width 3 height 2
click at [506, 283] on div "Update" at bounding box center [518, 283] width 24 height 9
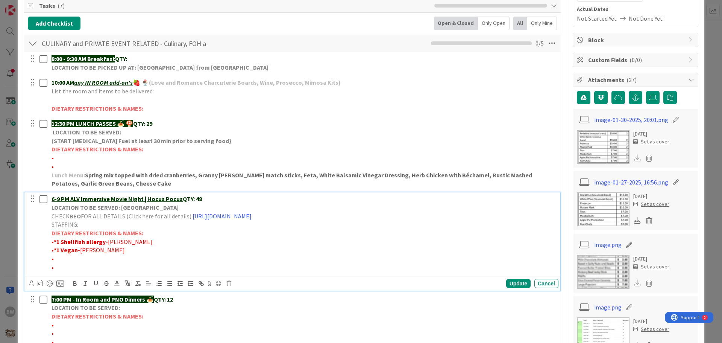
click at [53, 256] on p "•" at bounding box center [304, 258] width 504 height 9
click at [130, 259] on p "•*1 Dairy free/Vegetarian-" at bounding box center [304, 258] width 504 height 9
drag, startPoint x: 113, startPoint y: 259, endPoint x: 54, endPoint y: 256, distance: 59.1
click at [54, 256] on span "•*1 Dairy free/Vegetarian-[PERSON_NAME]" at bounding box center [107, 259] width 111 height 8
click at [75, 284] on icon "button" at bounding box center [74, 283] width 7 height 7
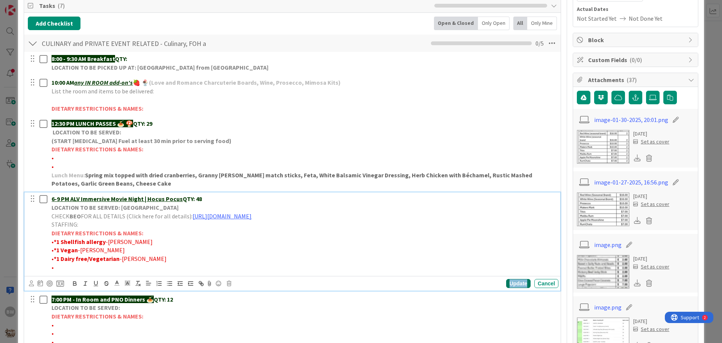
click at [511, 286] on div "Update" at bounding box center [518, 283] width 24 height 9
click at [59, 268] on p "•" at bounding box center [304, 267] width 504 height 9
click at [101, 269] on p "•*1 Gluten free-" at bounding box center [304, 267] width 504 height 9
drag, startPoint x: 88, startPoint y: 266, endPoint x: 71, endPoint y: 270, distance: 17.3
click at [55, 267] on span "•*1 Gluten free-[PERSON_NAME]" at bounding box center [94, 267] width 85 height 8
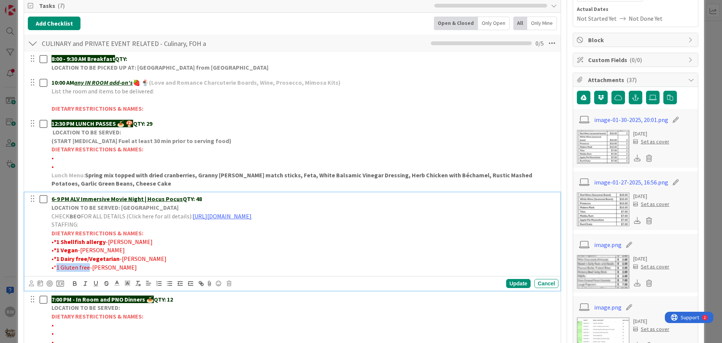
click at [86, 268] on span "•*1 Gluten free-[PERSON_NAME]" at bounding box center [94, 267] width 85 height 8
drag, startPoint x: 88, startPoint y: 266, endPoint x: 54, endPoint y: 266, distance: 33.8
click at [54, 266] on span "•*1 Gluten free-[PERSON_NAME]" at bounding box center [94, 267] width 85 height 8
click at [74, 282] on icon "button" at bounding box center [74, 283] width 7 height 7
click at [515, 282] on div "Update" at bounding box center [518, 283] width 24 height 9
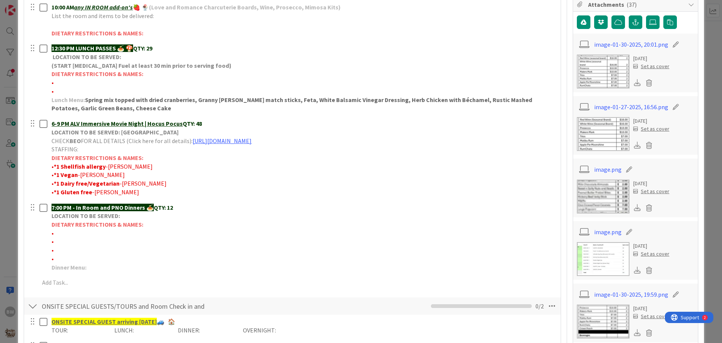
scroll to position [0, 0]
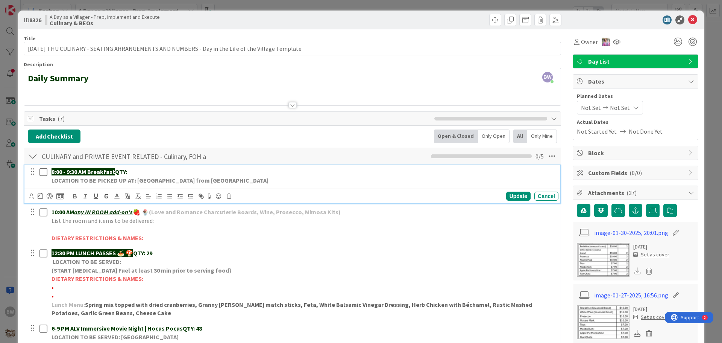
click at [147, 166] on div "8:00 - 9:30 AM Breakfast QTY: LOCATION TO BE PICKED UP AT: [GEOGRAPHIC_DATA] fr…" at bounding box center [304, 175] width 510 height 21
click at [513, 192] on div "Update" at bounding box center [518, 195] width 24 height 9
click at [175, 175] on p "8:00 - 9:30 AM Breakfast QTY: 4 -[PERSON_NAME];" at bounding box center [304, 171] width 504 height 9
click at [508, 198] on div "Update" at bounding box center [518, 195] width 24 height 9
